Goal: Use online tool/utility: Use online tool/utility

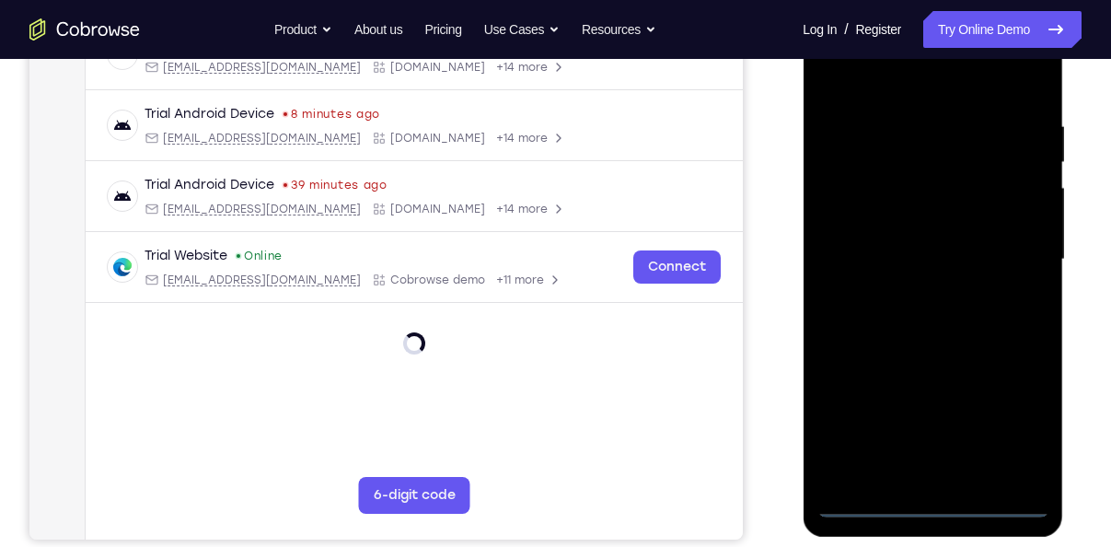
click at [928, 502] on div at bounding box center [932, 259] width 232 height 515
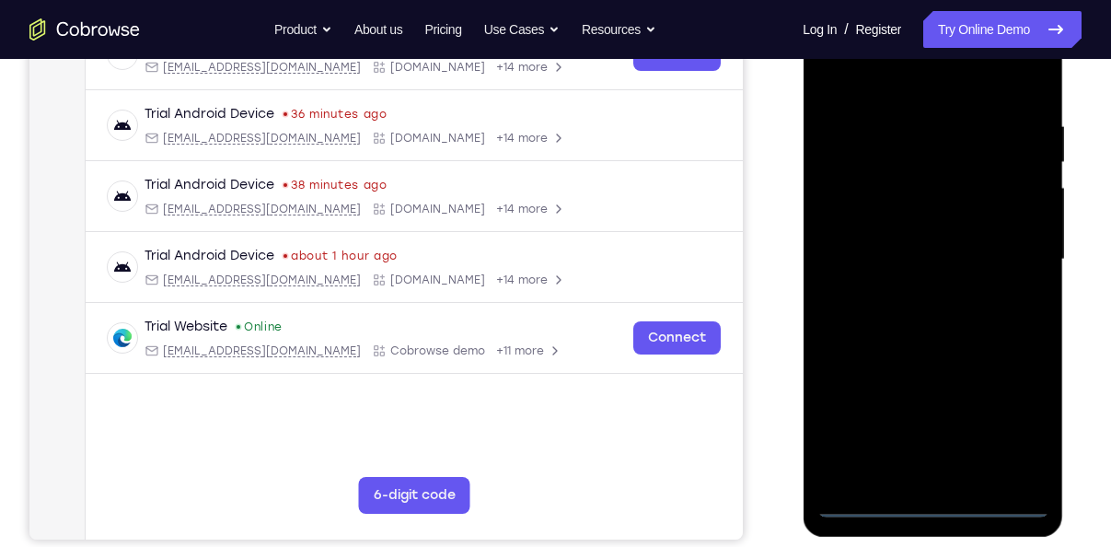
click at [1018, 432] on div at bounding box center [932, 259] width 232 height 515
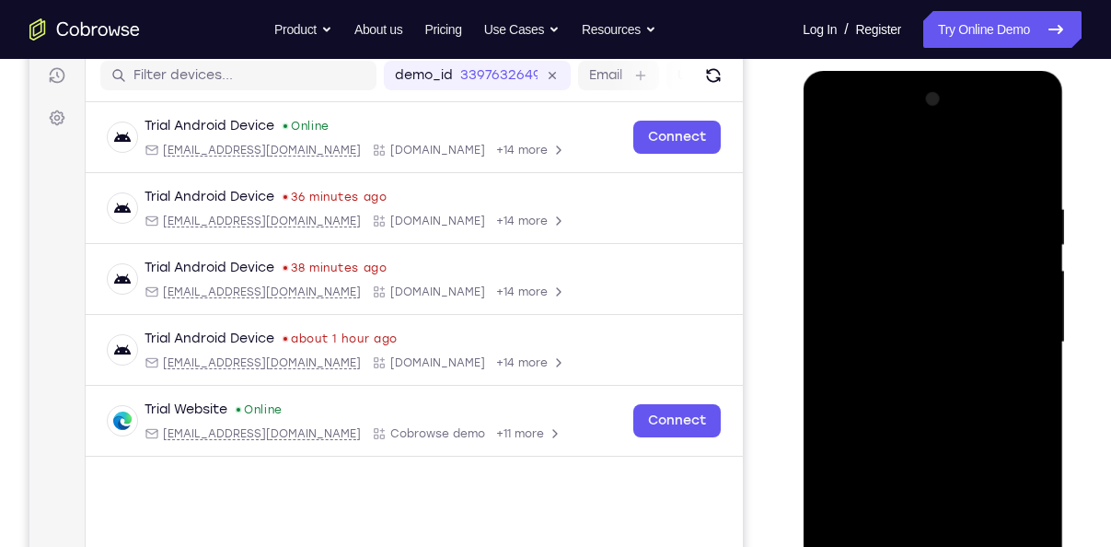
scroll to position [230, 0]
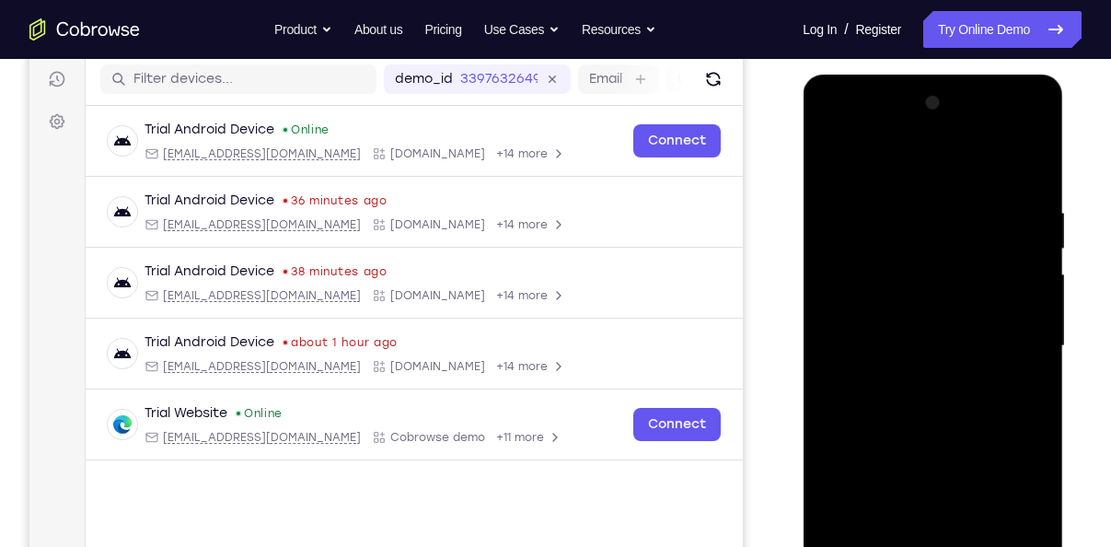
click at [831, 125] on div at bounding box center [932, 345] width 232 height 515
click at [1003, 335] on div at bounding box center [932, 345] width 232 height 515
click at [913, 378] on div at bounding box center [932, 345] width 232 height 515
click at [921, 322] on div at bounding box center [932, 345] width 232 height 515
click at [911, 310] on div at bounding box center [932, 345] width 232 height 515
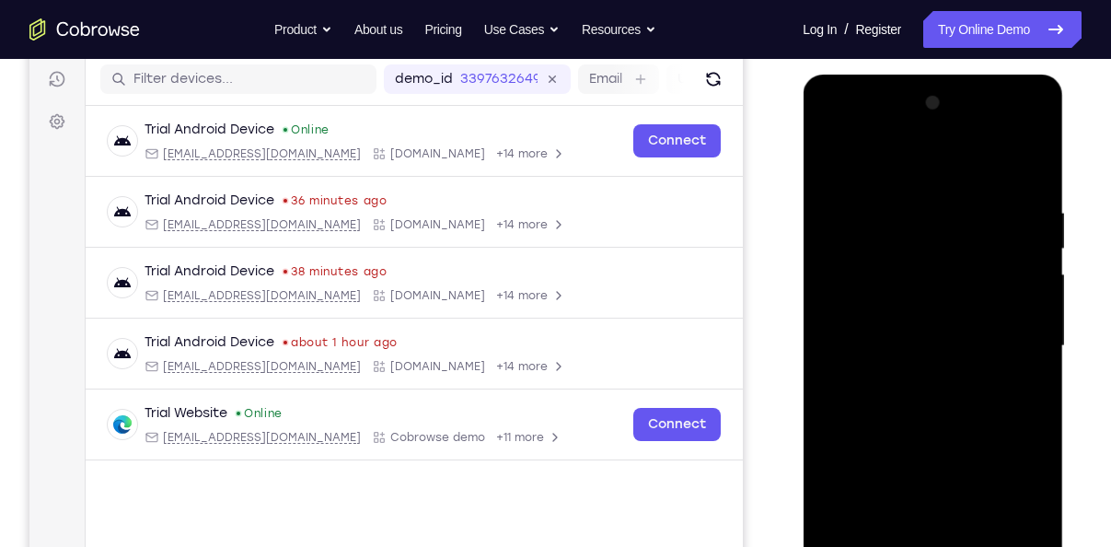
click at [936, 352] on div at bounding box center [932, 345] width 232 height 515
click at [943, 407] on div at bounding box center [932, 345] width 232 height 515
click at [949, 427] on div at bounding box center [932, 345] width 232 height 515
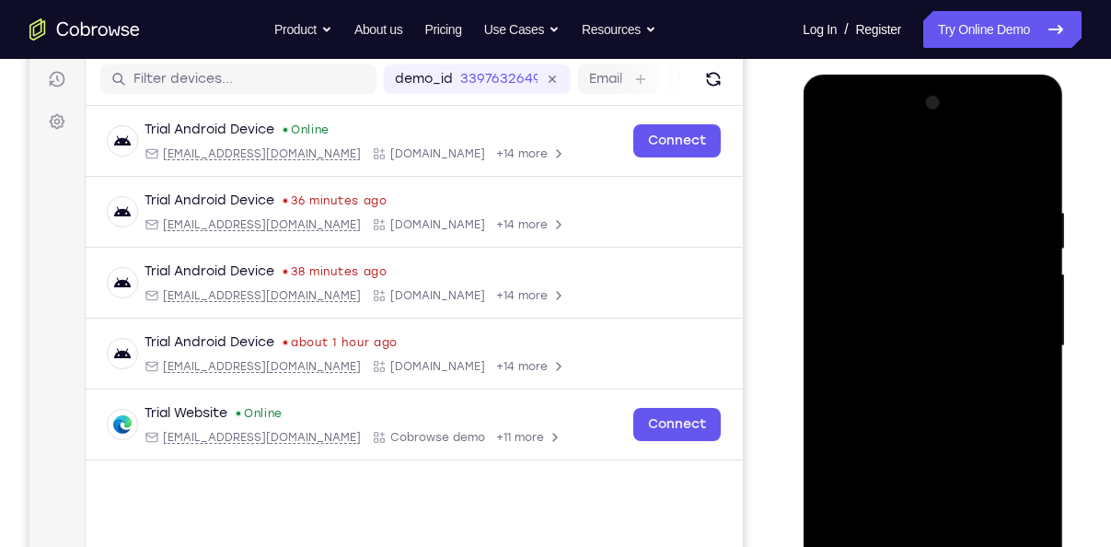
click at [949, 427] on div at bounding box center [932, 345] width 232 height 515
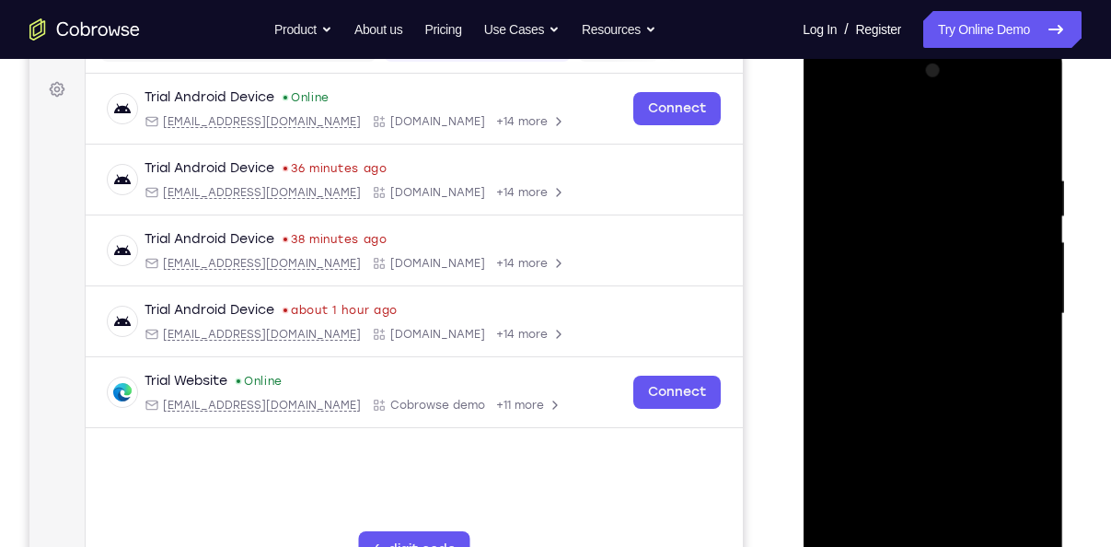
scroll to position [265, 0]
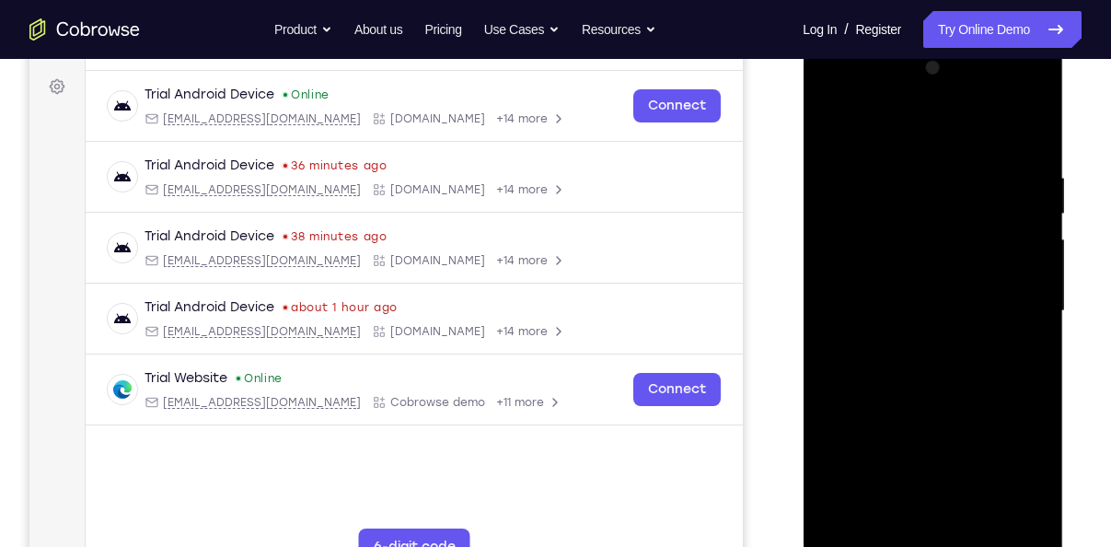
click at [1036, 359] on div at bounding box center [932, 310] width 232 height 515
drag, startPoint x: 959, startPoint y: 373, endPoint x: 949, endPoint y: 322, distance: 51.6
click at [949, 322] on div at bounding box center [932, 310] width 232 height 515
drag, startPoint x: 968, startPoint y: 466, endPoint x: 971, endPoint y: 201, distance: 265.0
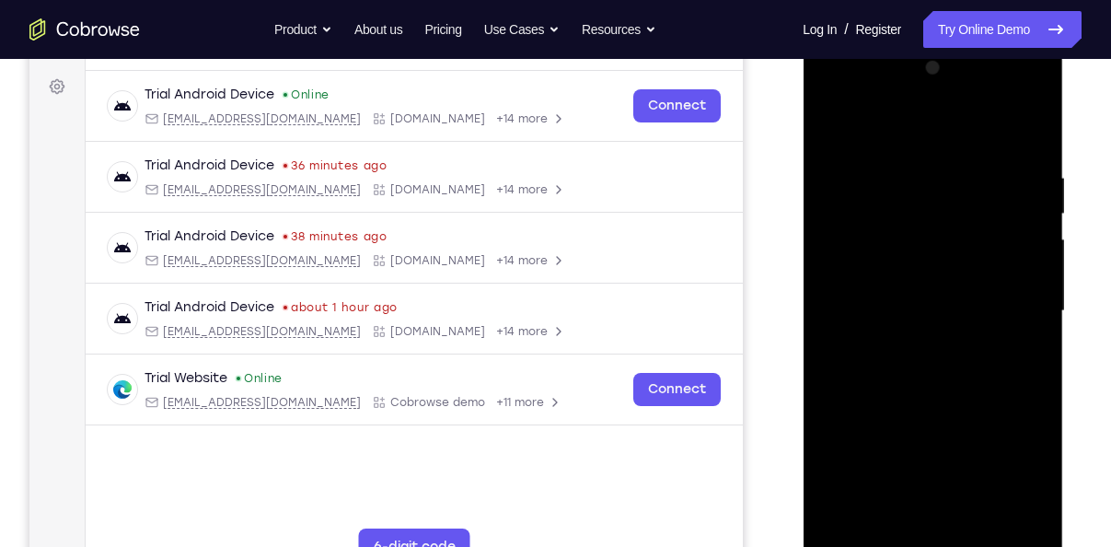
click at [971, 201] on div at bounding box center [932, 310] width 232 height 515
click at [975, 526] on div at bounding box center [932, 310] width 232 height 515
click at [951, 416] on div at bounding box center [932, 310] width 232 height 515
drag, startPoint x: 987, startPoint y: 432, endPoint x: 969, endPoint y: 283, distance: 150.2
click at [969, 283] on div at bounding box center [932, 310] width 232 height 515
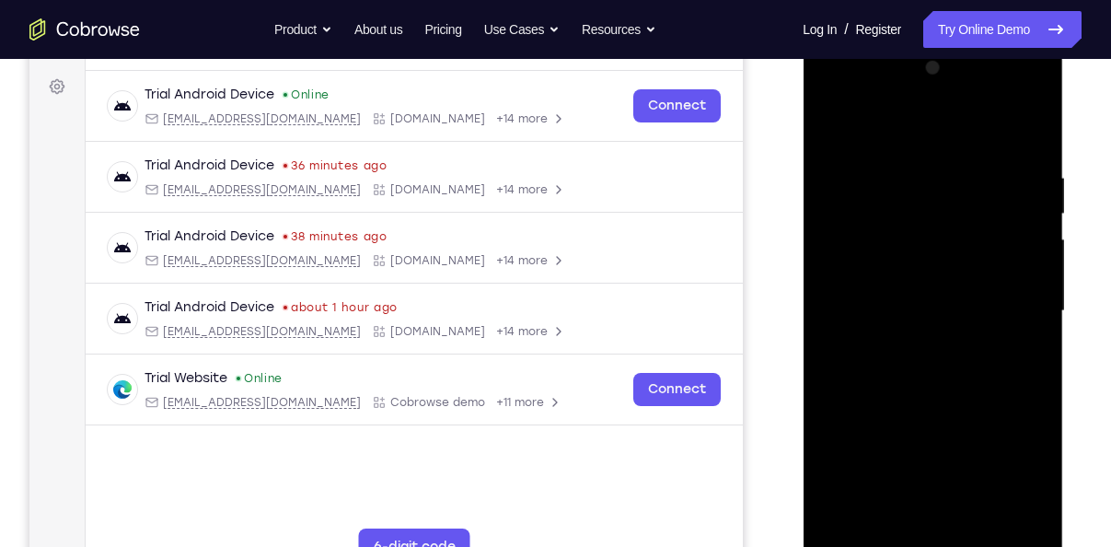
click at [902, 426] on div at bounding box center [932, 310] width 232 height 515
click at [899, 513] on div at bounding box center [932, 310] width 232 height 515
click at [1020, 355] on div at bounding box center [932, 310] width 232 height 515
click at [1024, 359] on div at bounding box center [932, 310] width 232 height 515
click at [905, 118] on div at bounding box center [932, 310] width 232 height 515
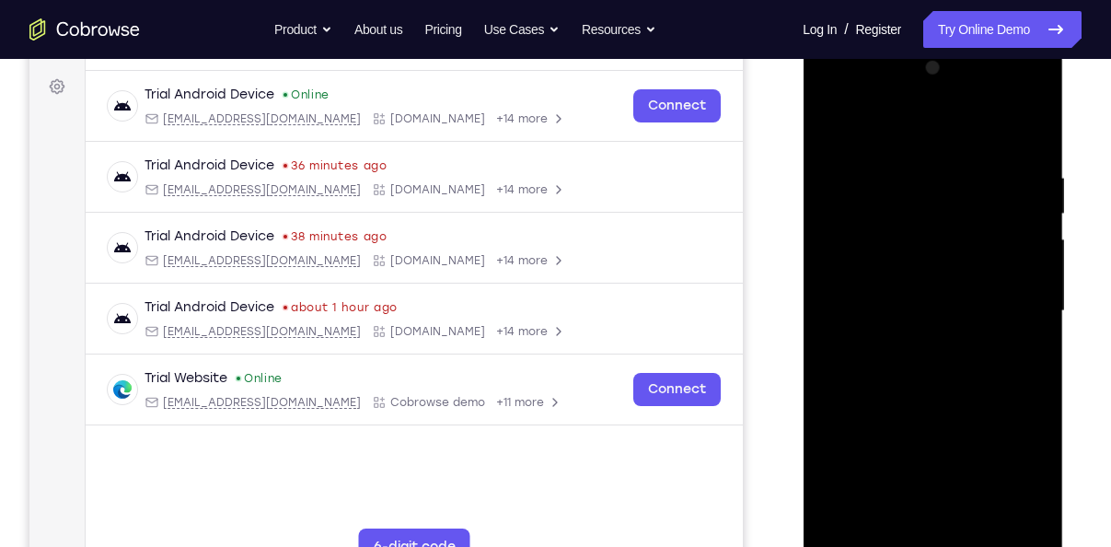
drag, startPoint x: 938, startPoint y: 353, endPoint x: 923, endPoint y: 242, distance: 112.3
click at [923, 242] on div at bounding box center [932, 310] width 232 height 515
click at [963, 433] on div at bounding box center [932, 310] width 232 height 515
drag, startPoint x: 960, startPoint y: 210, endPoint x: 950, endPoint y: 329, distance: 120.0
click at [950, 329] on div at bounding box center [932, 310] width 232 height 515
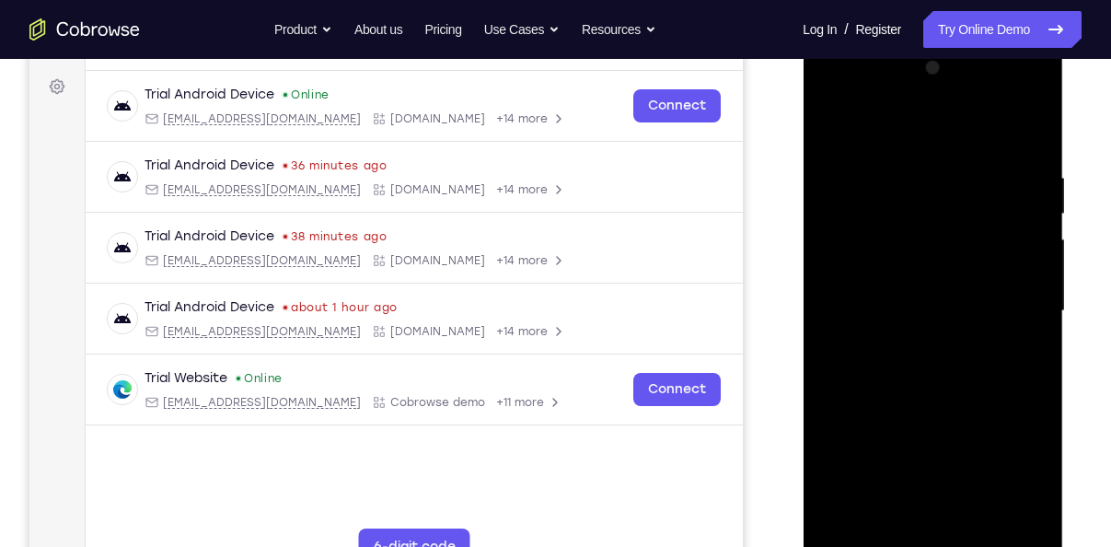
click at [830, 121] on div at bounding box center [932, 310] width 232 height 515
click at [826, 129] on div at bounding box center [932, 310] width 232 height 515
drag, startPoint x: 937, startPoint y: 405, endPoint x: 934, endPoint y: 534, distance: 128.9
click at [934, 534] on div at bounding box center [932, 310] width 232 height 515
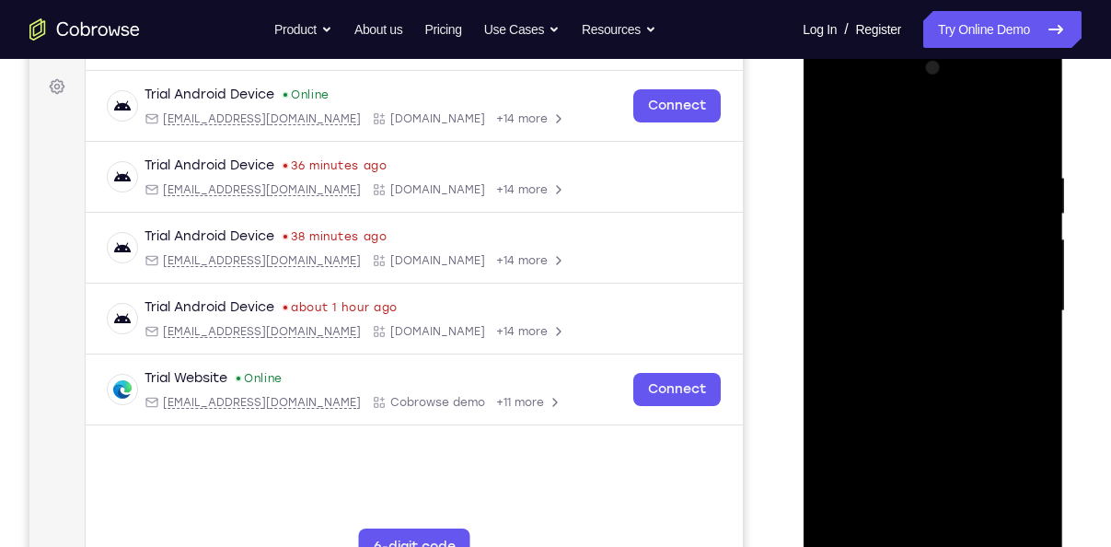
click at [1034, 248] on div at bounding box center [932, 310] width 232 height 515
click at [835, 119] on div at bounding box center [932, 310] width 232 height 515
drag, startPoint x: 954, startPoint y: 387, endPoint x: 947, endPoint y: 142, distance: 245.8
click at [947, 142] on div at bounding box center [932, 310] width 232 height 515
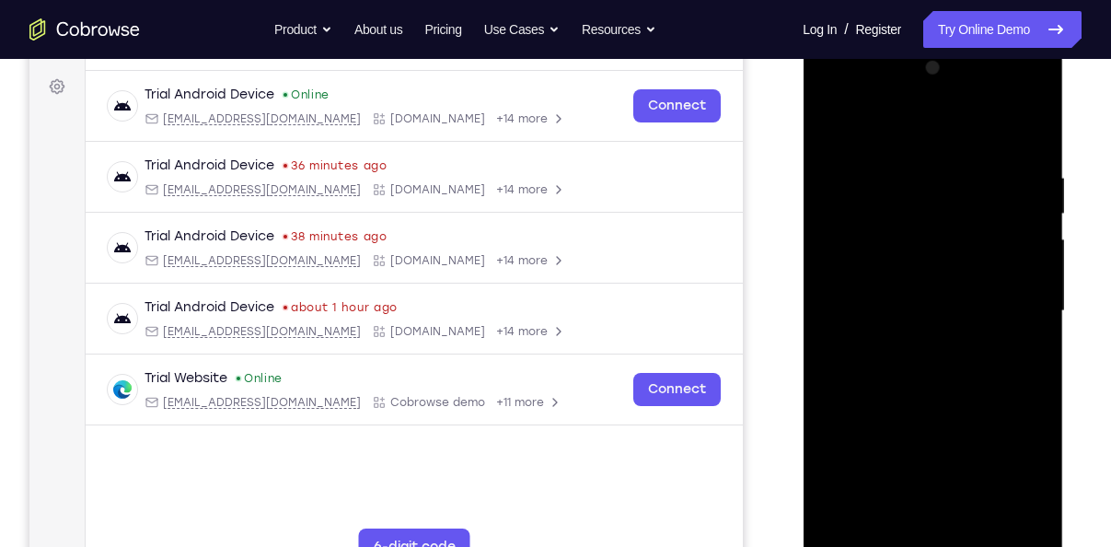
drag, startPoint x: 932, startPoint y: 427, endPoint x: 914, endPoint y: 103, distance: 324.4
click at [914, 103] on div at bounding box center [932, 310] width 232 height 515
drag, startPoint x: 938, startPoint y: 399, endPoint x: 971, endPoint y: 147, distance: 254.3
click at [971, 147] on div at bounding box center [932, 310] width 232 height 515
click at [1037, 326] on div at bounding box center [932, 310] width 232 height 515
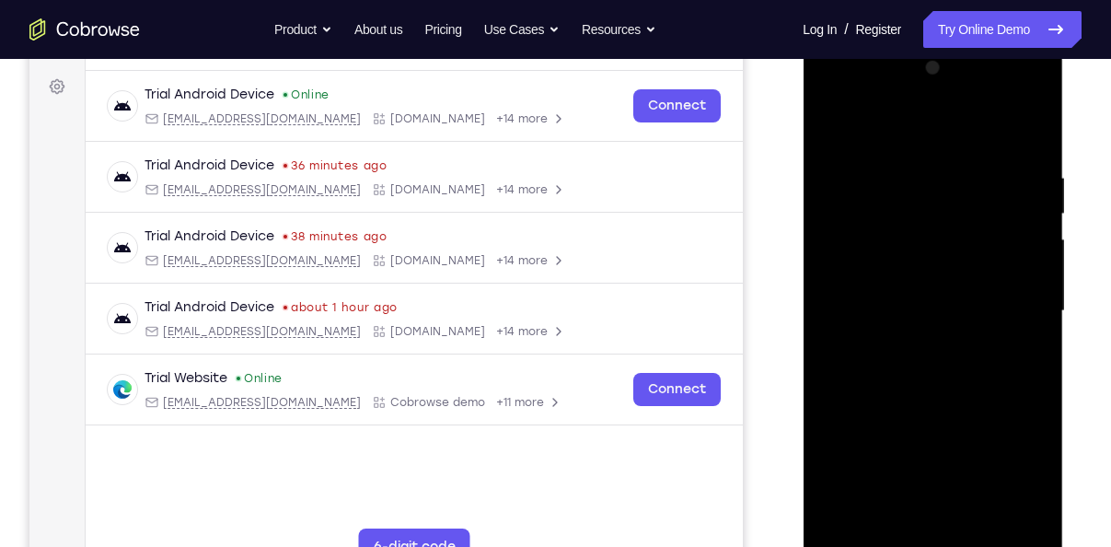
drag, startPoint x: 951, startPoint y: 406, endPoint x: 967, endPoint y: 252, distance: 154.5
click at [967, 252] on div at bounding box center [932, 310] width 232 height 515
click at [831, 340] on div at bounding box center [932, 310] width 232 height 515
drag, startPoint x: 976, startPoint y: 363, endPoint x: 973, endPoint y: 480, distance: 117.8
click at [973, 480] on div at bounding box center [932, 310] width 232 height 515
